Goal: Communication & Community: Participate in discussion

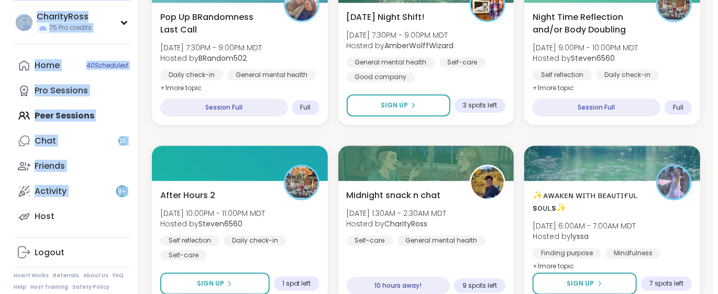
scroll to position [1396, 0]
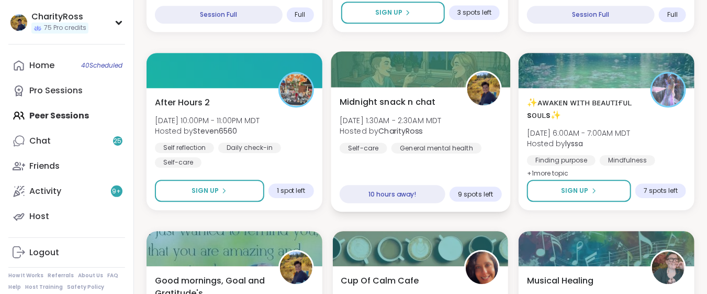
click at [414, 126] on b "CharityRoss" at bounding box center [400, 131] width 44 height 10
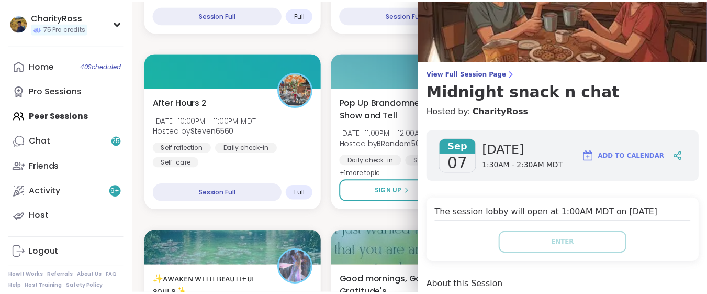
scroll to position [0, 0]
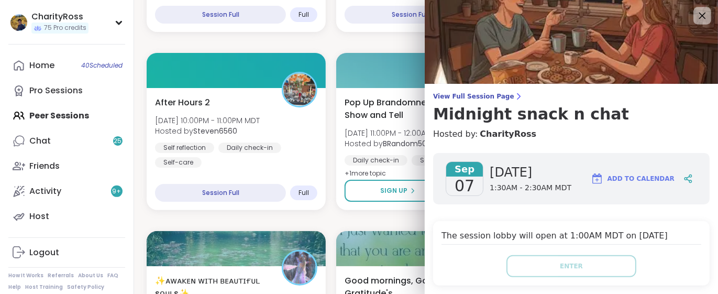
click at [695, 17] on icon at bounding box center [701, 15] width 13 height 13
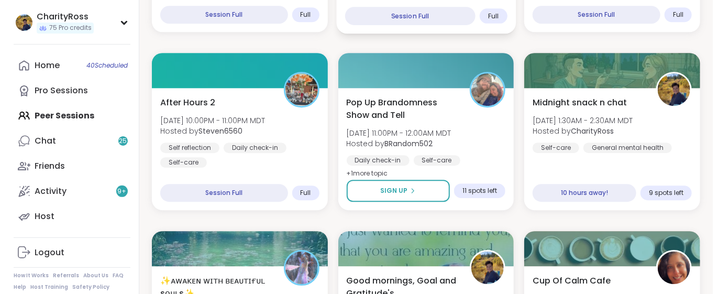
scroll to position [1465, 0]
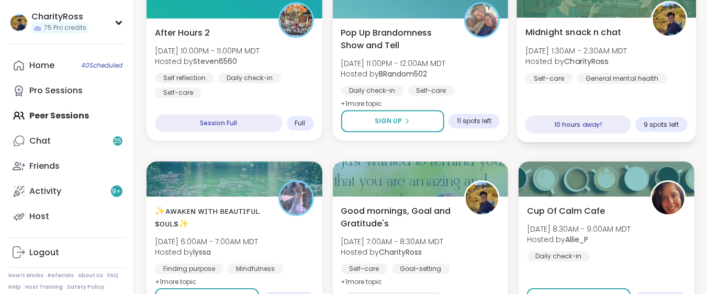
click at [666, 77] on div "Midnight snack n chat [DATE] 1:30AM - 2:30AM MDT Hosted by CharityRoss Self-car…" at bounding box center [607, 55] width 162 height 58
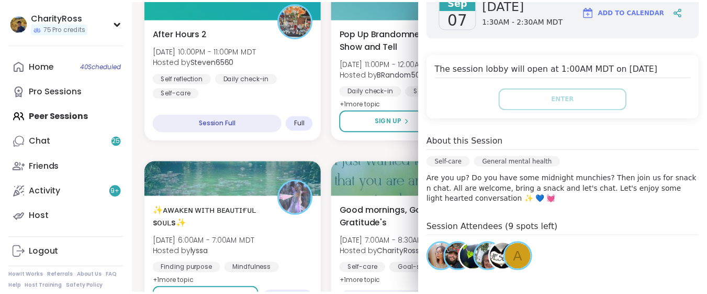
scroll to position [139, 0]
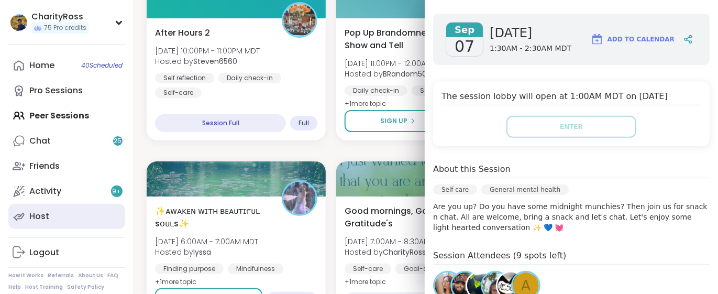
click at [64, 217] on link "Host" at bounding box center [66, 216] width 117 height 25
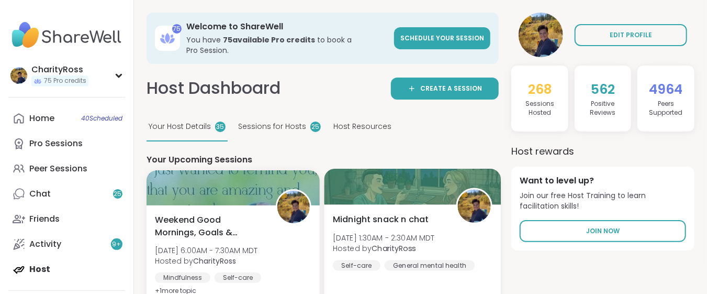
click at [356, 232] on span "[DATE] 1:30AM - 2:30AM MDT" at bounding box center [384, 237] width 102 height 10
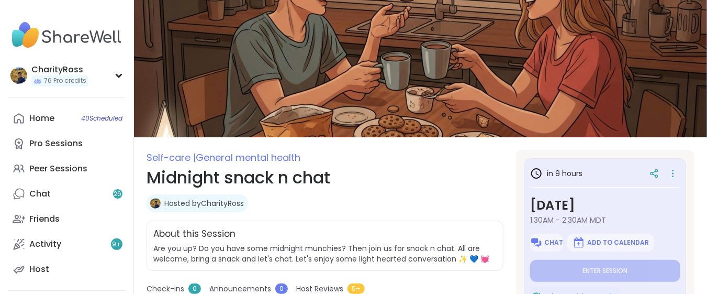
type textarea "*"
